Goal: Transaction & Acquisition: Purchase product/service

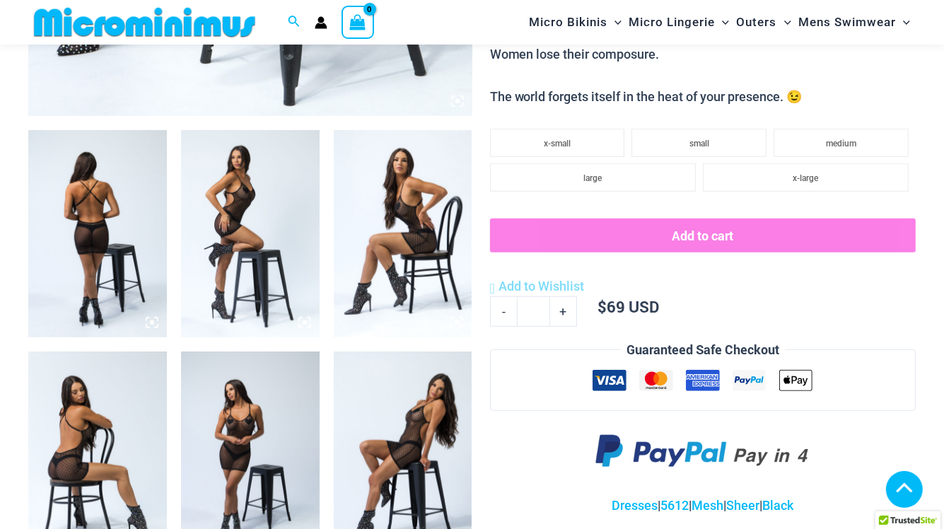
scroll to position [700, 0]
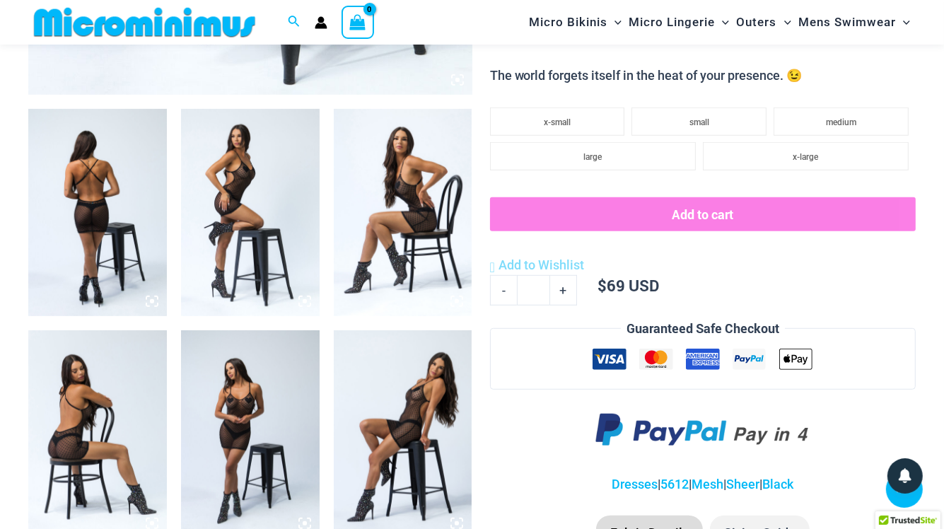
click at [105, 197] on img at bounding box center [97, 213] width 139 height 208
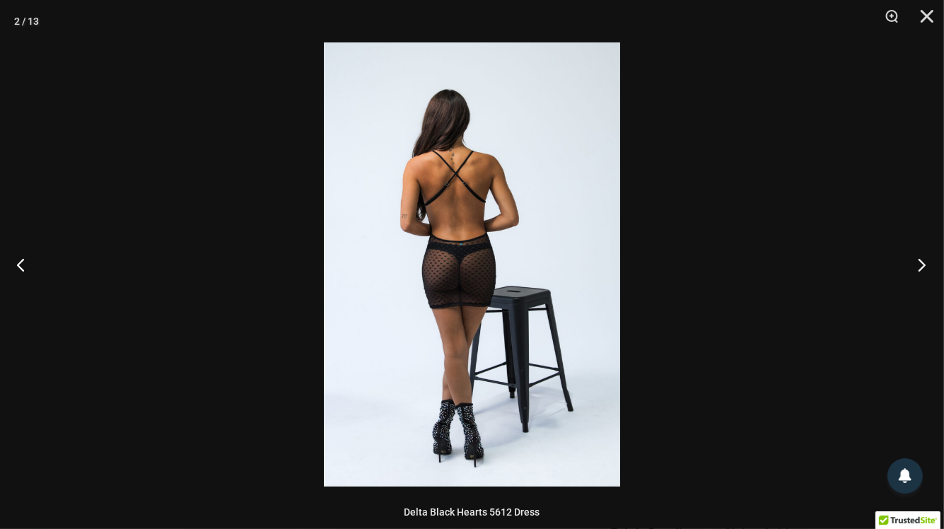
click at [919, 265] on button "Next" at bounding box center [917, 264] width 53 height 71
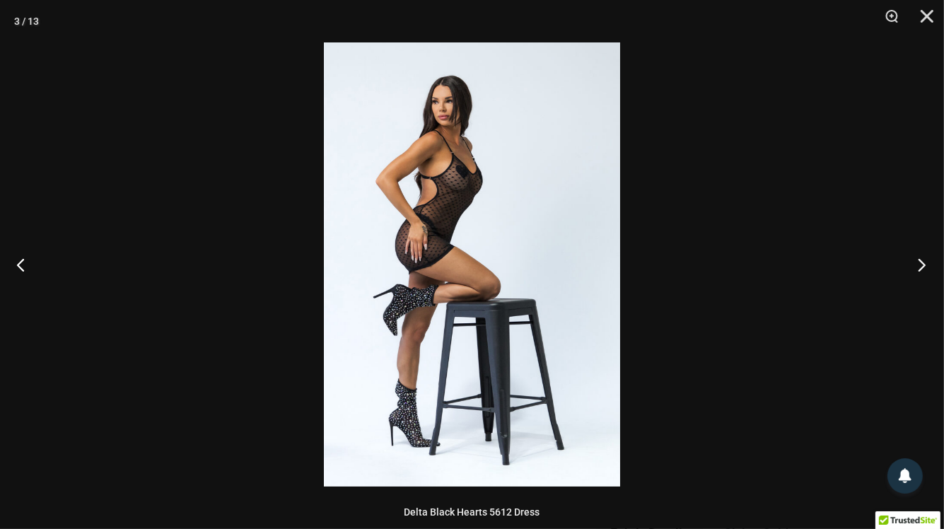
click at [919, 265] on button "Next" at bounding box center [917, 264] width 53 height 71
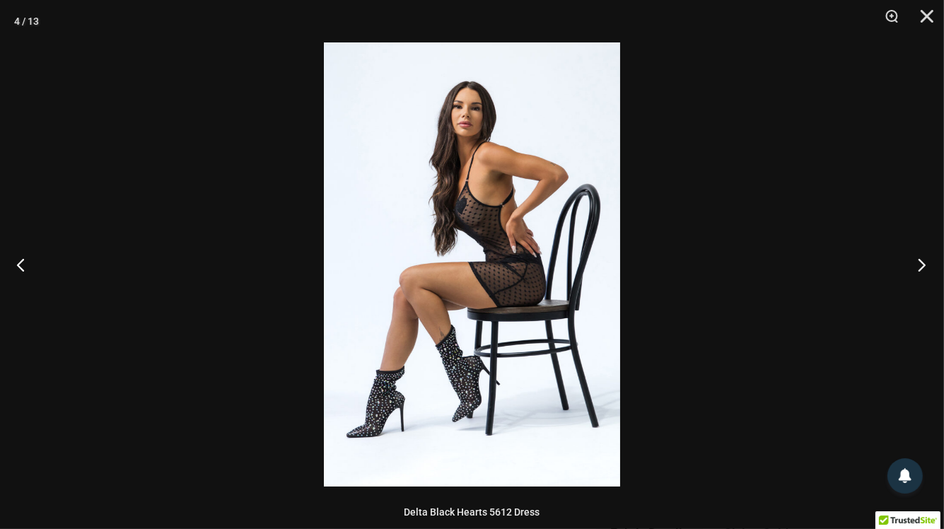
click at [919, 265] on button "Next" at bounding box center [917, 264] width 53 height 71
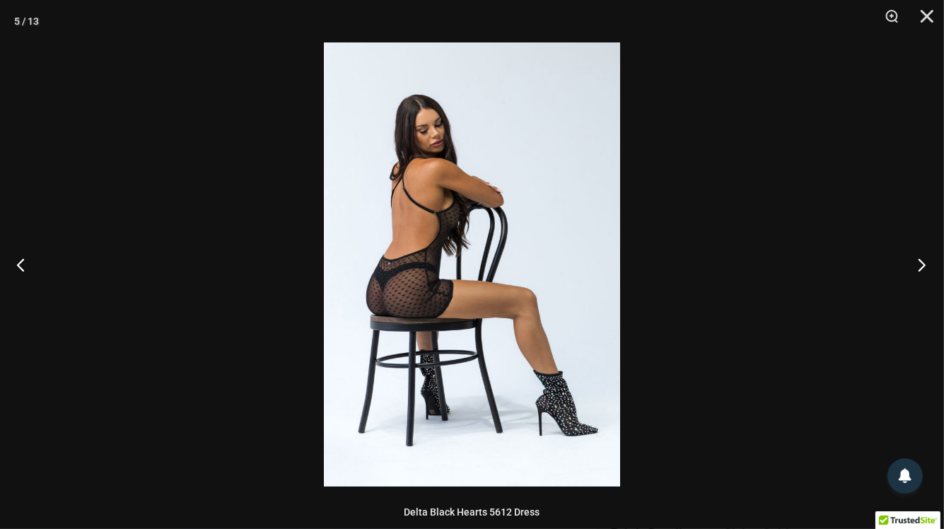
click at [919, 265] on button "Next" at bounding box center [917, 264] width 53 height 71
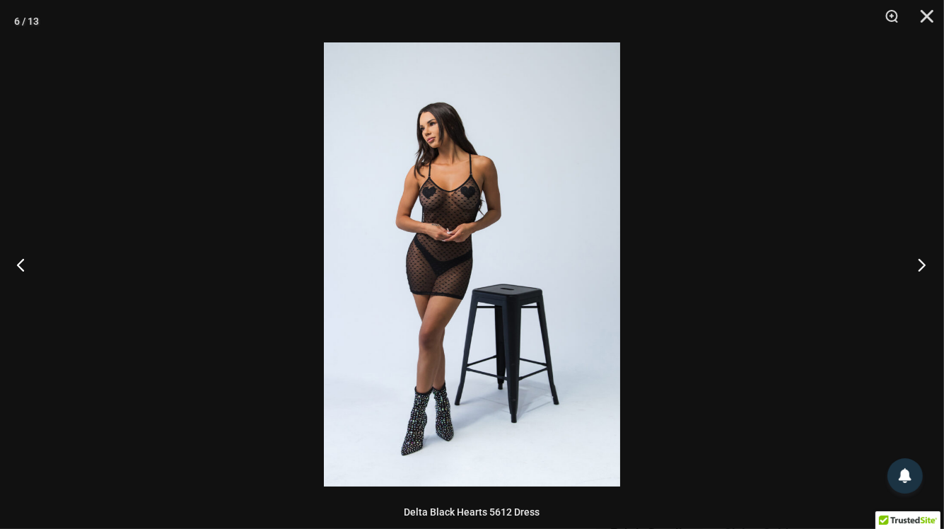
click at [919, 265] on button "Next" at bounding box center [917, 264] width 53 height 71
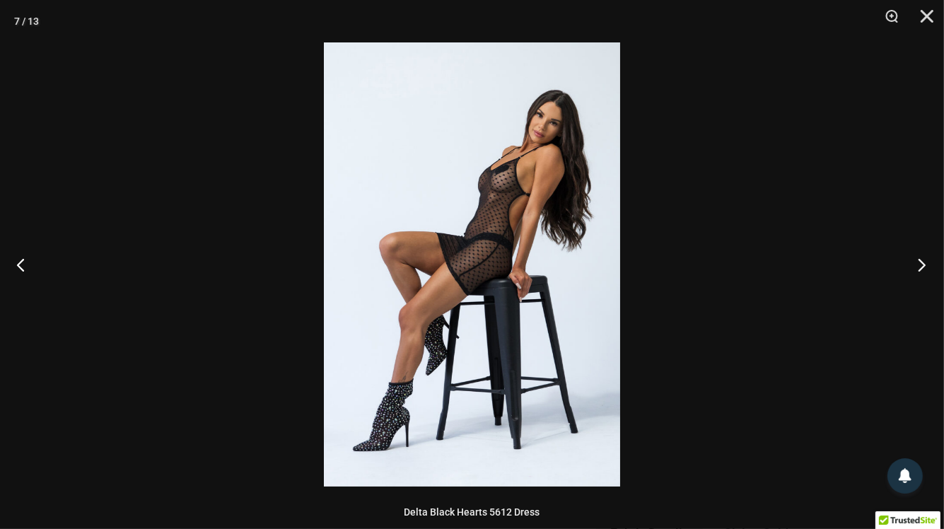
click at [919, 265] on button "Next" at bounding box center [917, 264] width 53 height 71
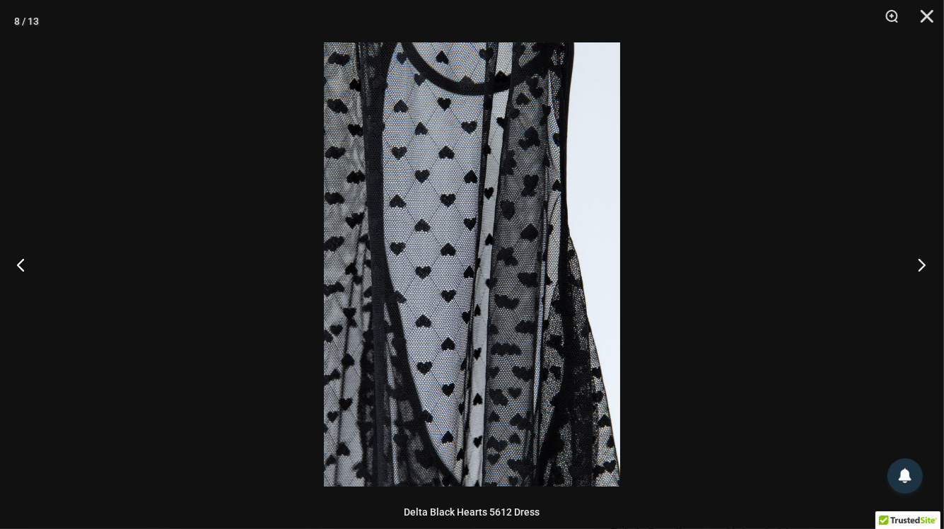
click at [919, 265] on button "Next" at bounding box center [917, 264] width 53 height 71
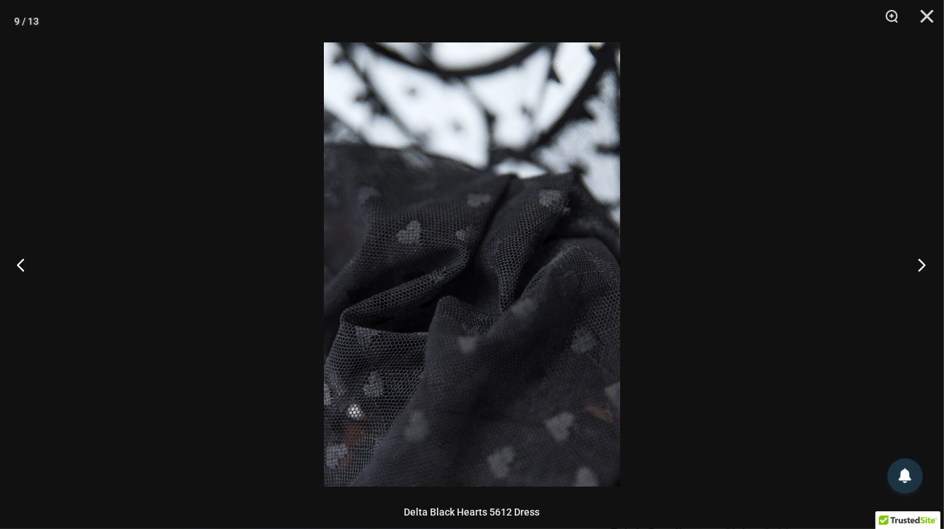
click at [919, 265] on button "Next" at bounding box center [917, 264] width 53 height 71
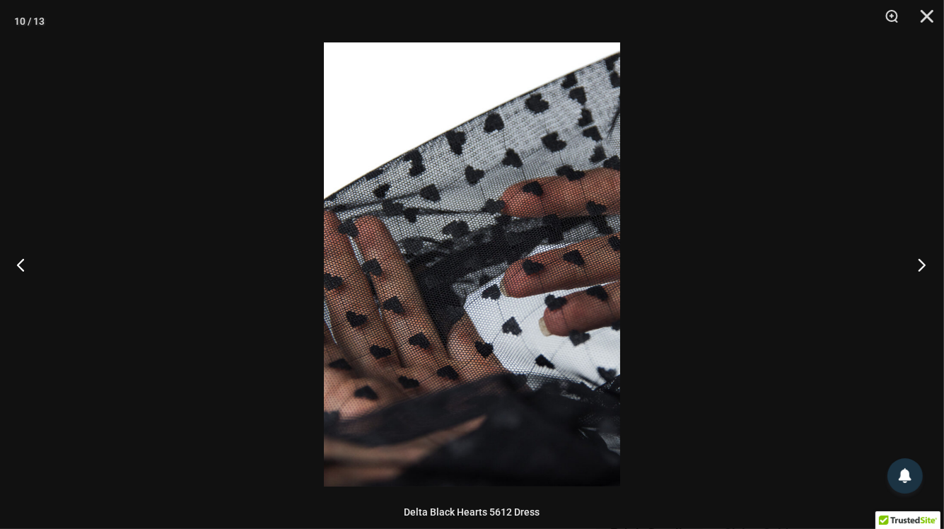
click at [919, 265] on button "Next" at bounding box center [917, 264] width 53 height 71
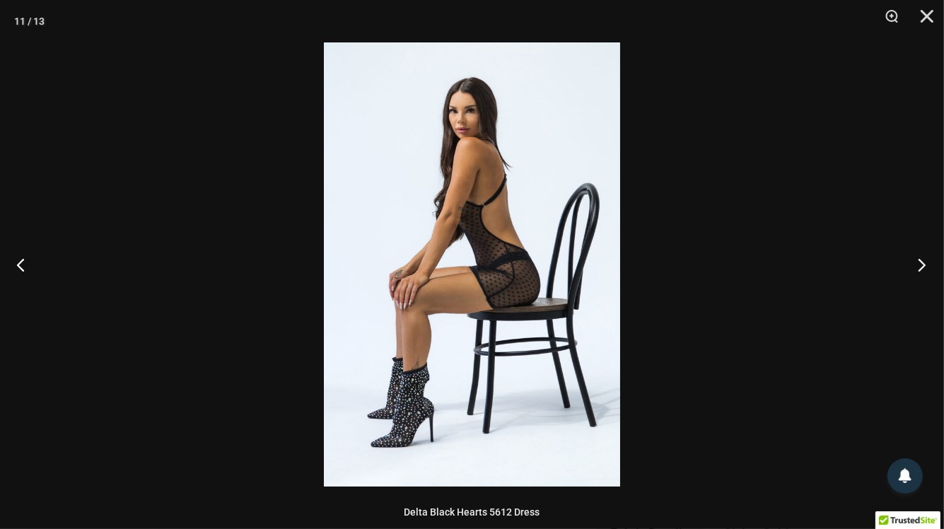
click at [919, 265] on button "Next" at bounding box center [917, 264] width 53 height 71
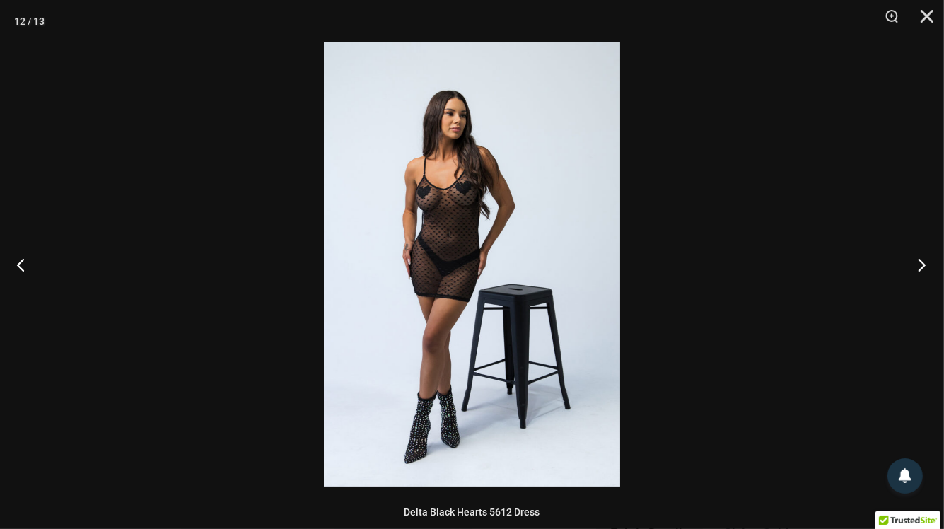
click at [919, 265] on button "Next" at bounding box center [917, 264] width 53 height 71
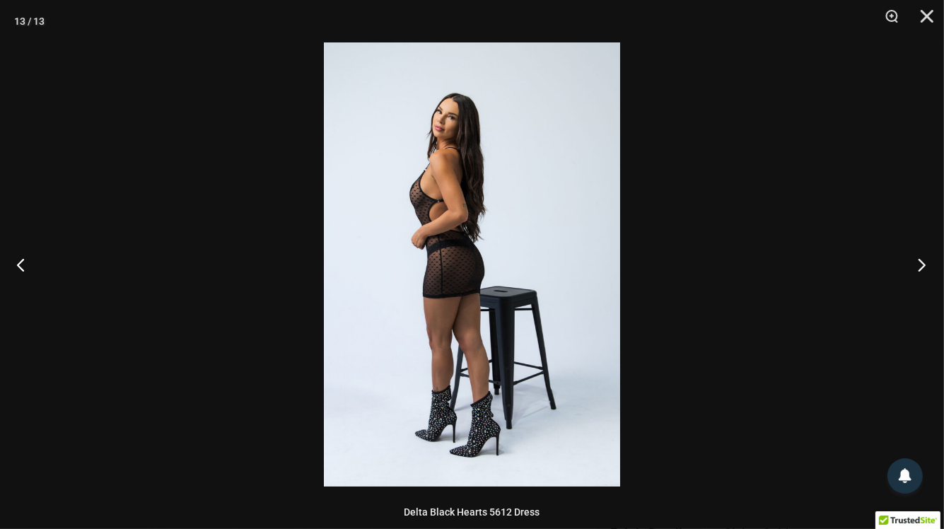
click at [919, 265] on button "Next" at bounding box center [917, 264] width 53 height 71
